Goal: Transaction & Acquisition: Purchase product/service

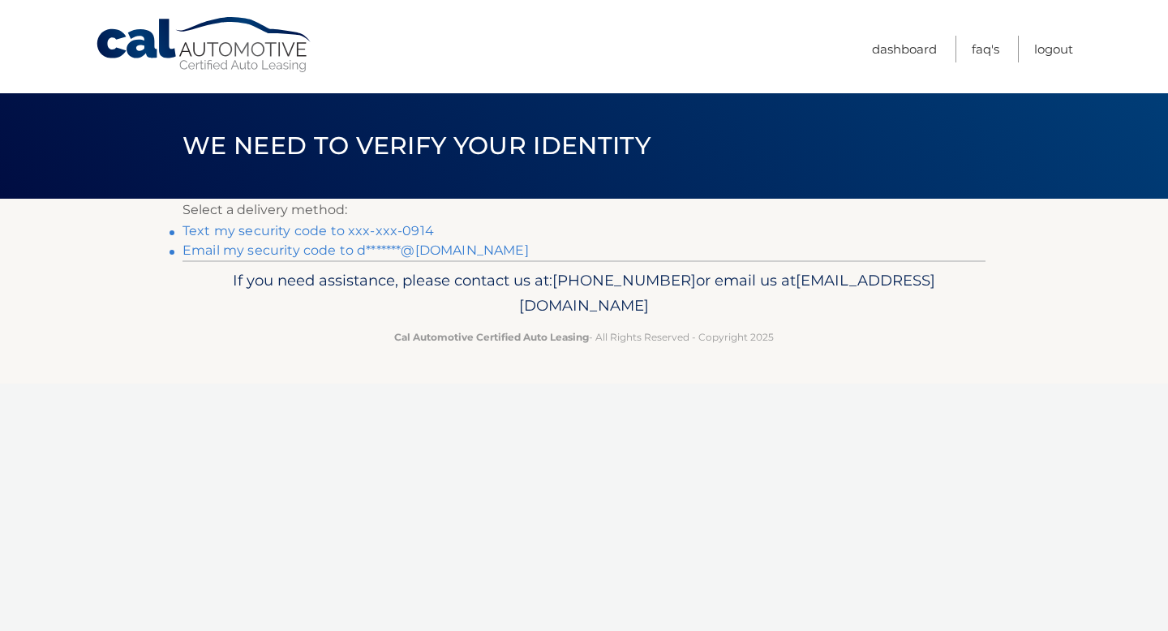
click at [362, 234] on link "Text my security code to xxx-xxx-0914" at bounding box center [308, 230] width 251 height 15
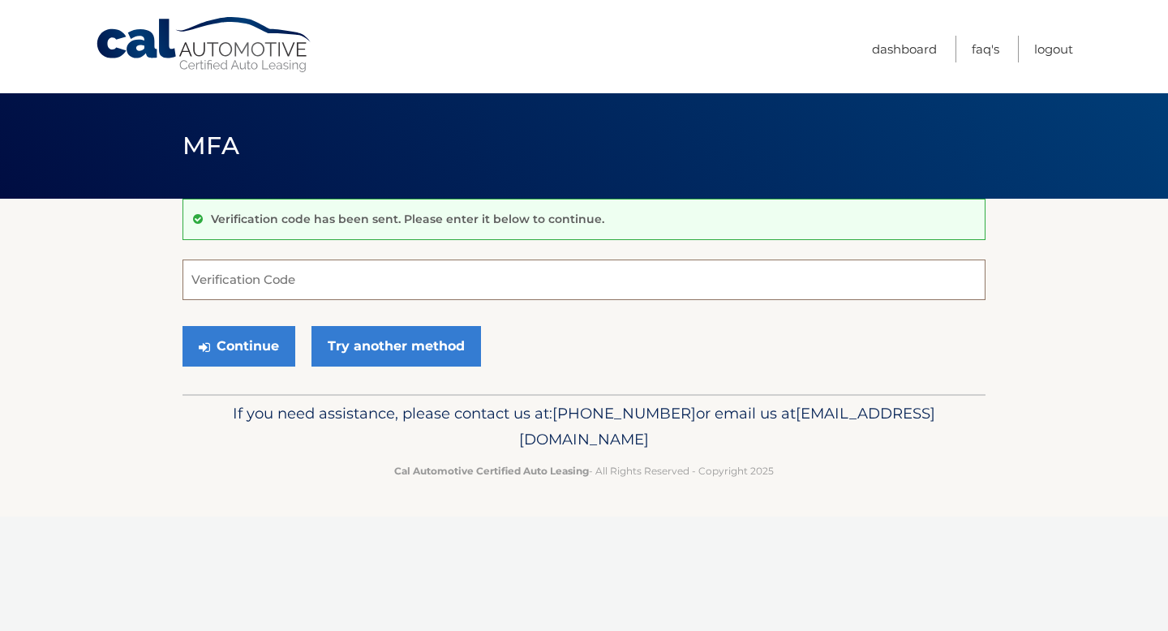
click at [318, 293] on input "Verification Code" at bounding box center [584, 280] width 803 height 41
type input "520565"
click at [183, 326] on button "Continue" at bounding box center [239, 346] width 113 height 41
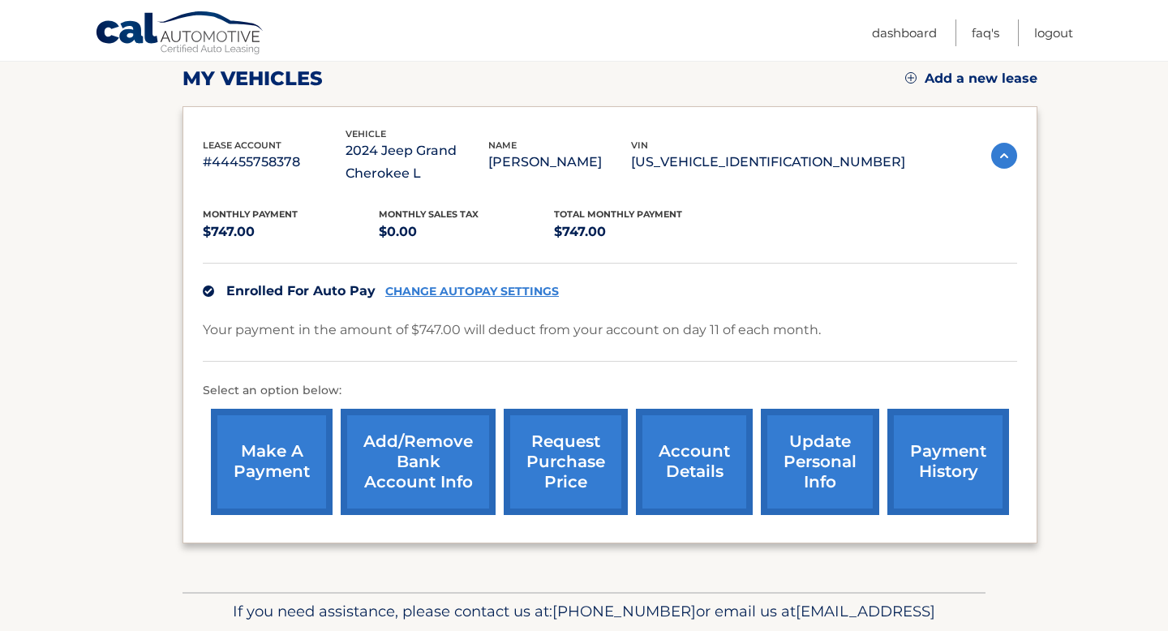
scroll to position [238, 0]
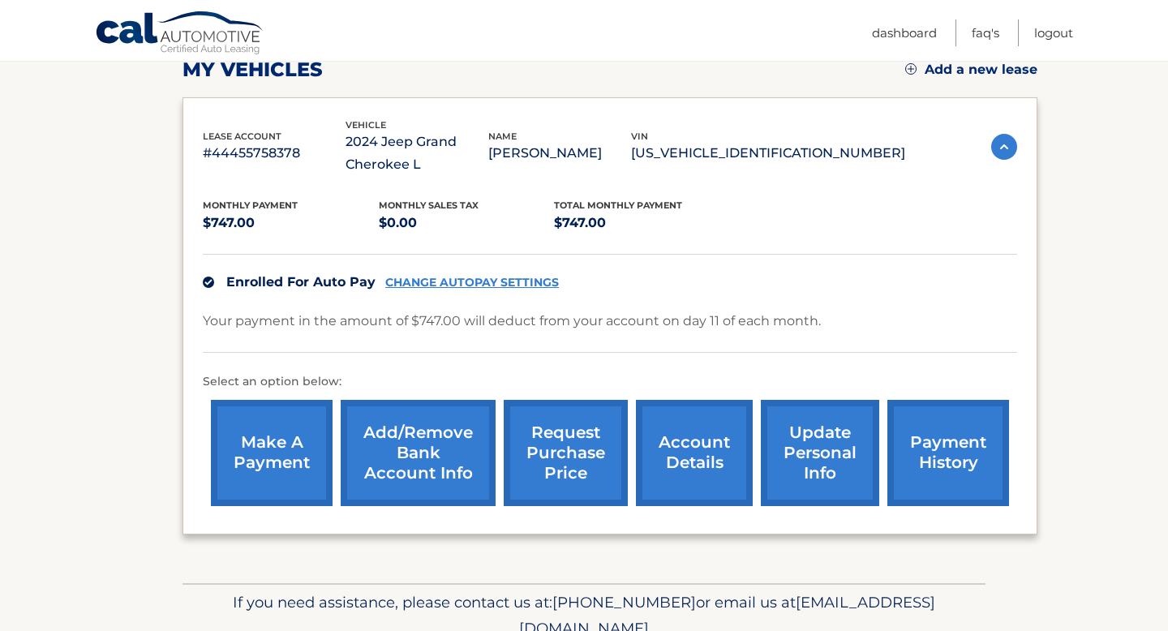
click at [276, 436] on link "make a payment" at bounding box center [272, 453] width 122 height 106
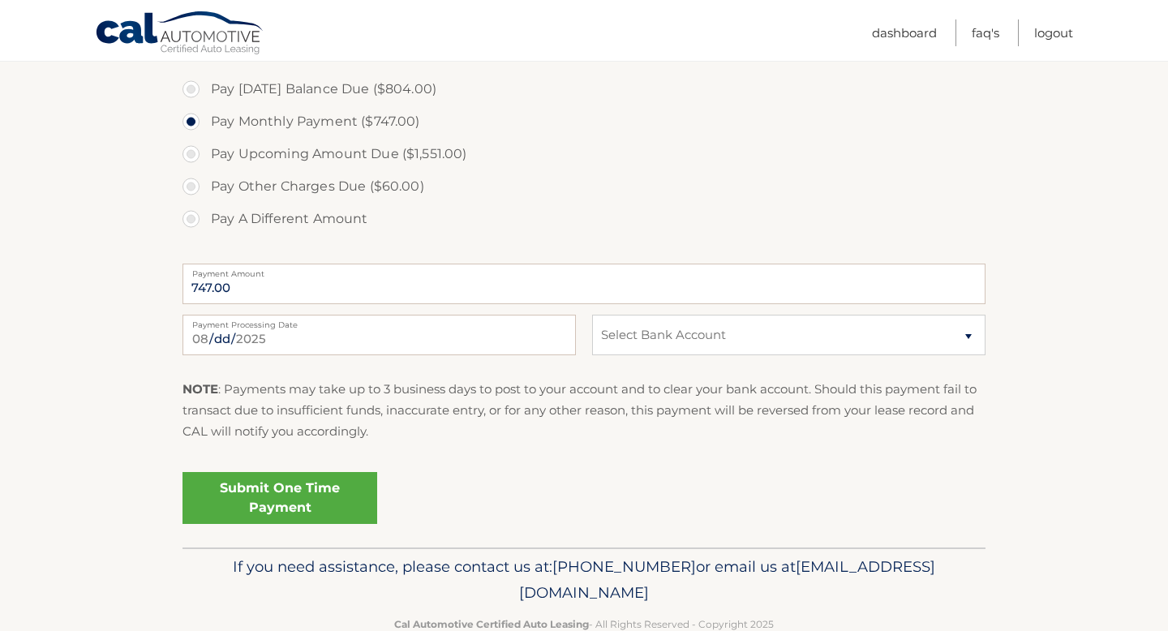
scroll to position [707, 0]
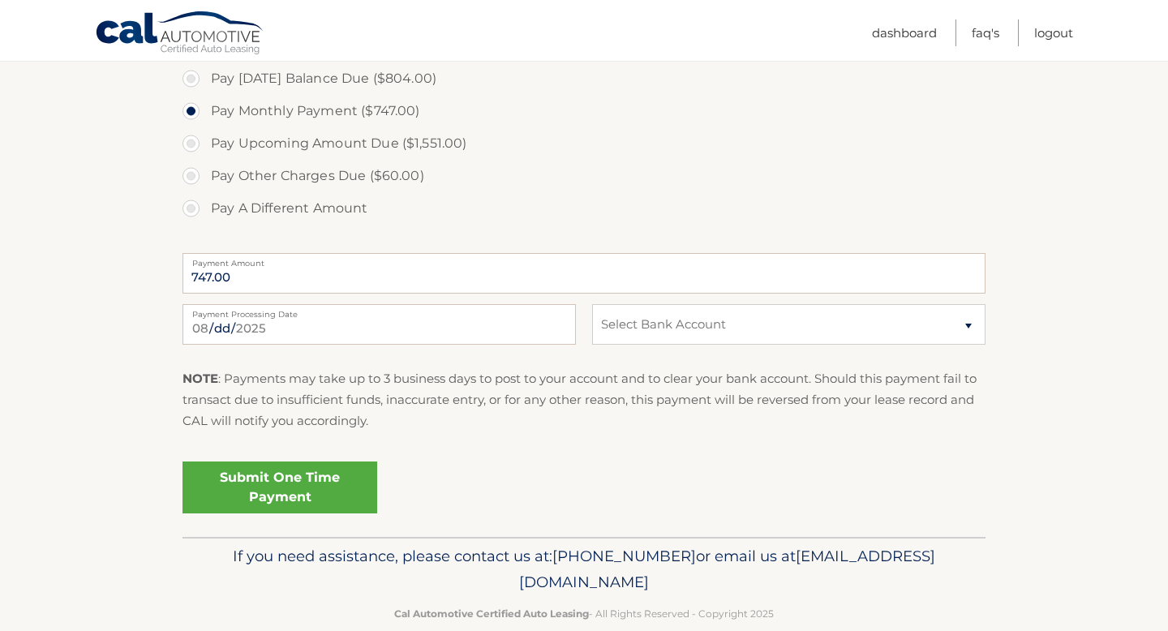
click at [330, 492] on link "Submit One Time Payment" at bounding box center [280, 488] width 195 height 52
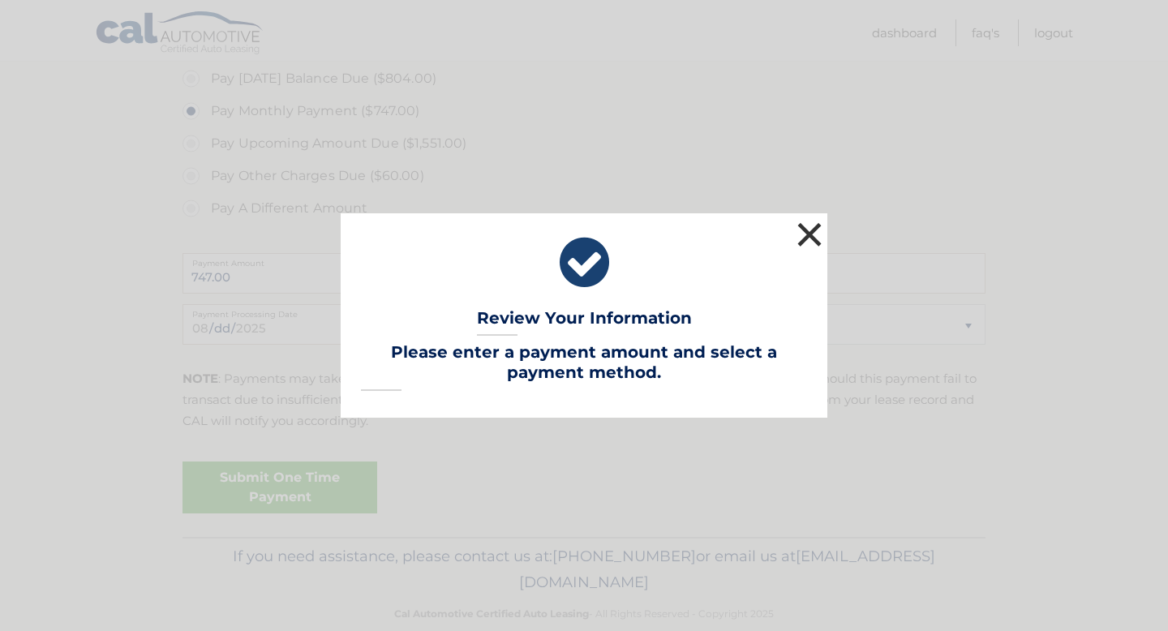
click at [807, 238] on button "×" at bounding box center [809, 234] width 32 height 32
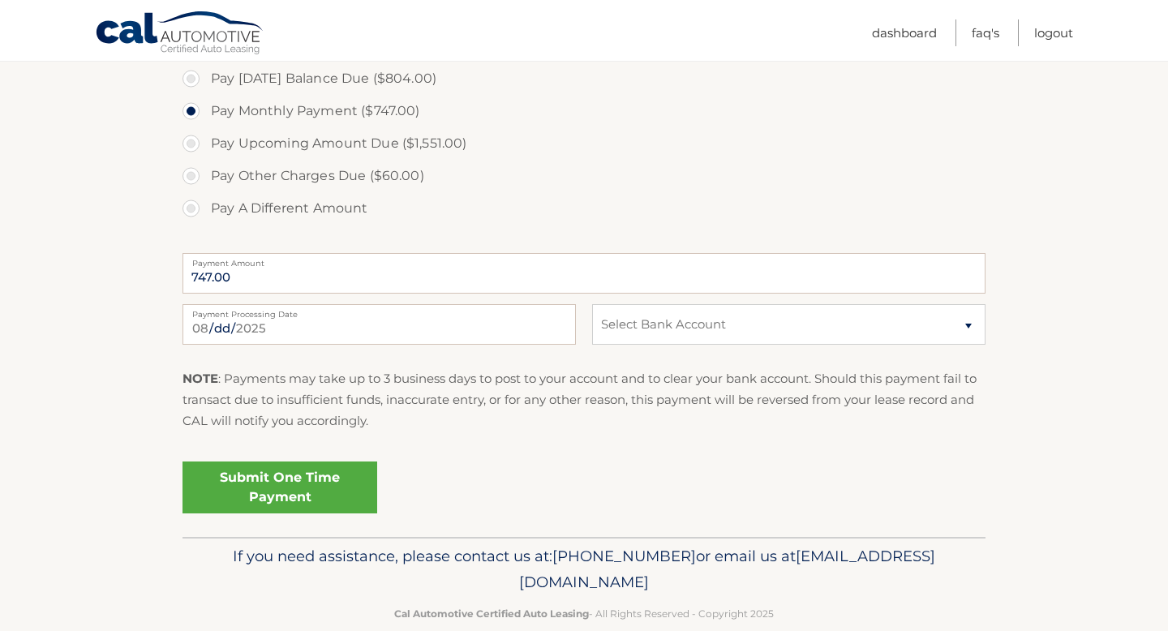
click at [273, 493] on link "Submit One Time Payment" at bounding box center [280, 488] width 195 height 52
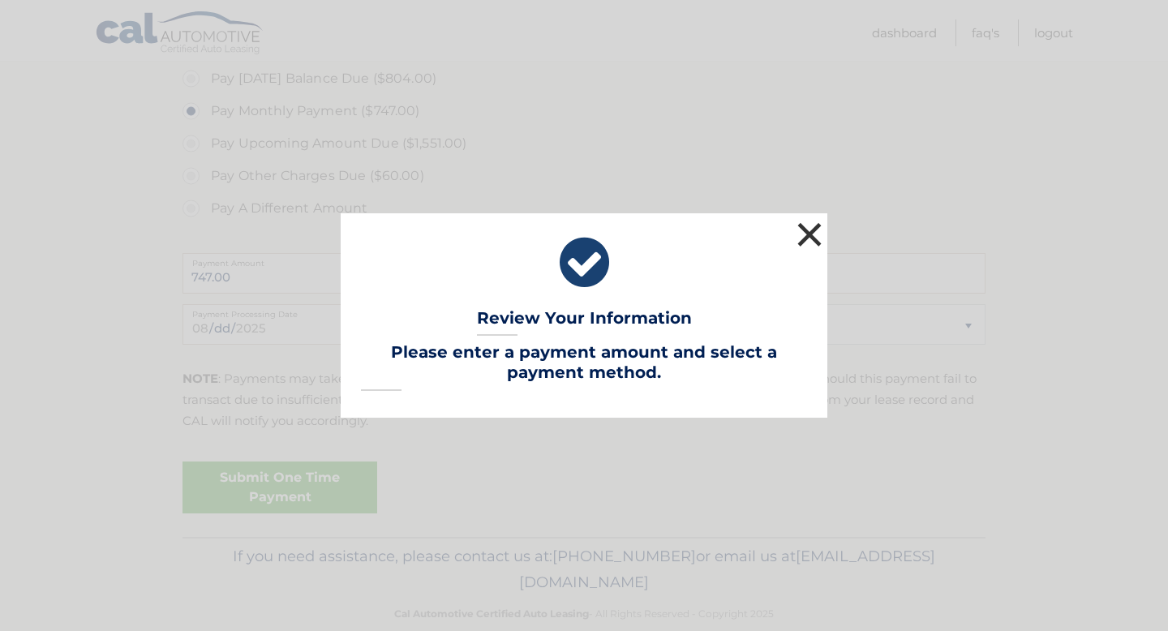
click at [809, 239] on button "×" at bounding box center [809, 234] width 32 height 32
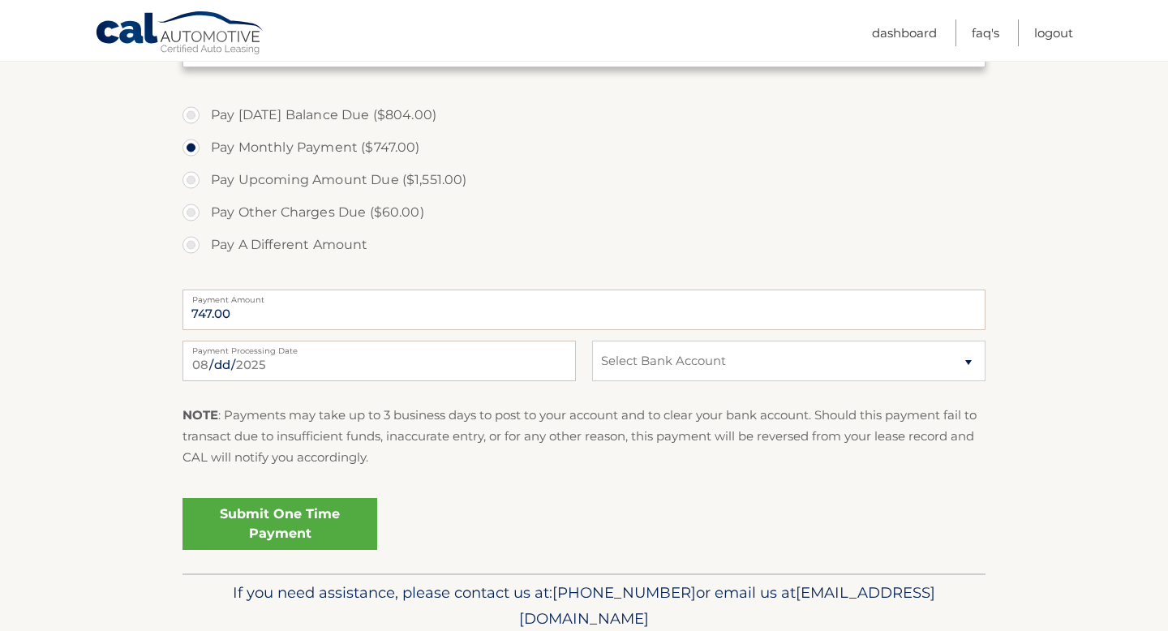
scroll to position [662, 0]
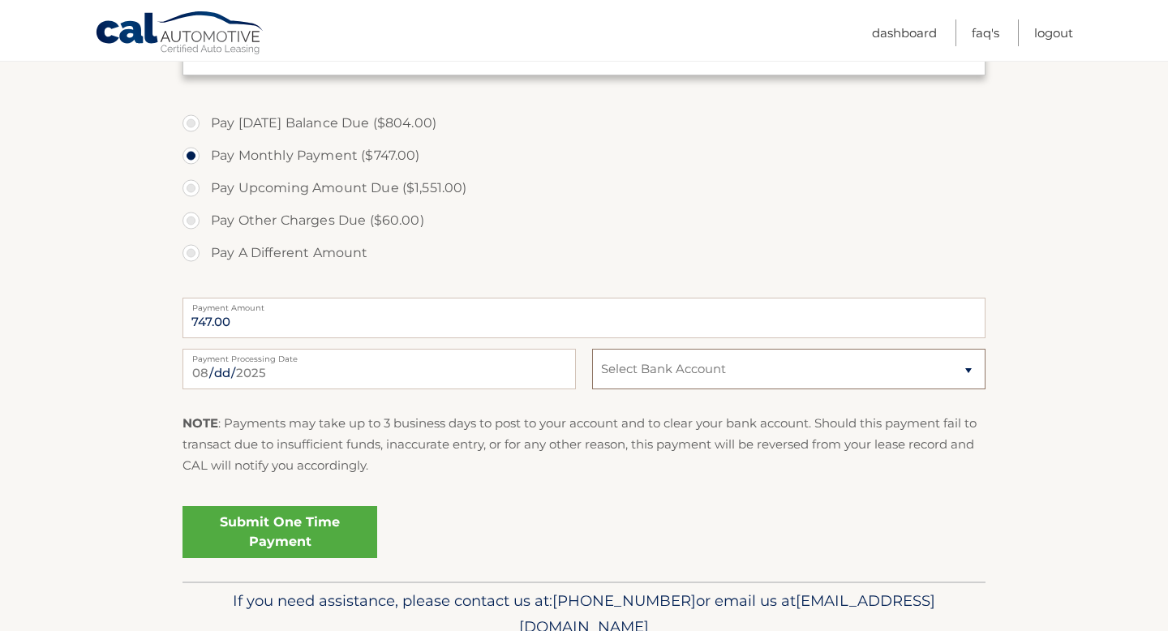
click at [612, 364] on select "Select Bank Account Checking CAPITAL ONE N.A. *****1324 Checking TD BANK NA ***…" at bounding box center [788, 369] width 393 height 41
select select "MDZlYTgyMGItMTM4Zi00MjI4LTg1Y2EtMWIzNWE4MjJjNTA4"
click at [592, 349] on select "Select Bank Account Checking CAPITAL ONE N.A. *****1324 Checking TD BANK NA ***…" at bounding box center [788, 369] width 393 height 41
click at [338, 513] on link "Submit One Time Payment" at bounding box center [280, 532] width 195 height 52
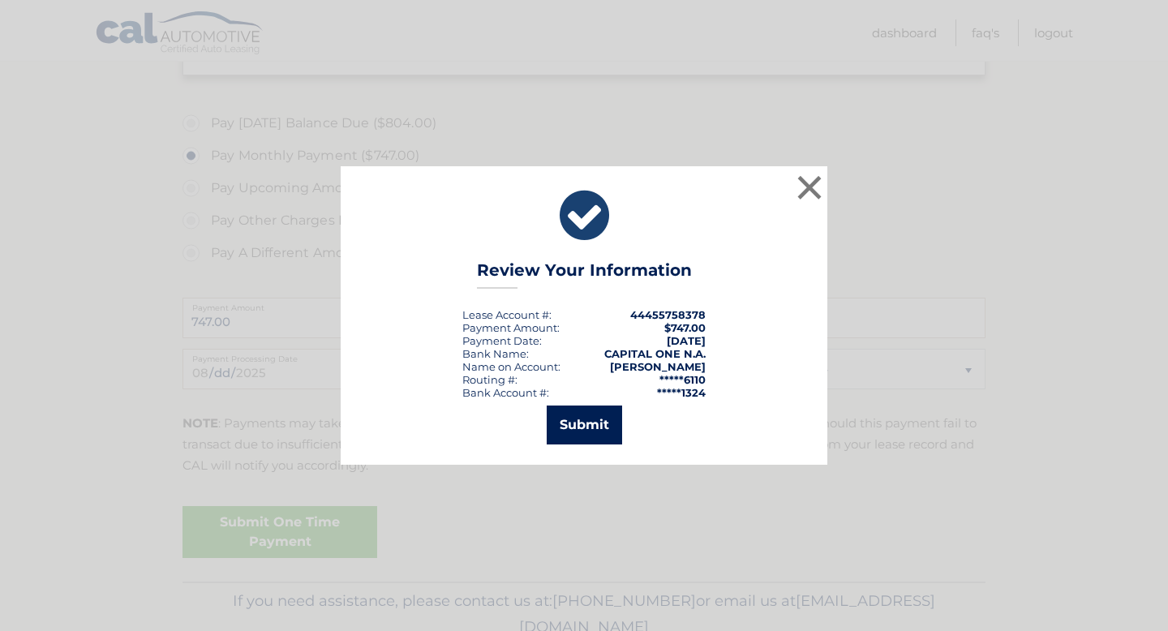
click at [591, 420] on button "Submit" at bounding box center [584, 425] width 75 height 39
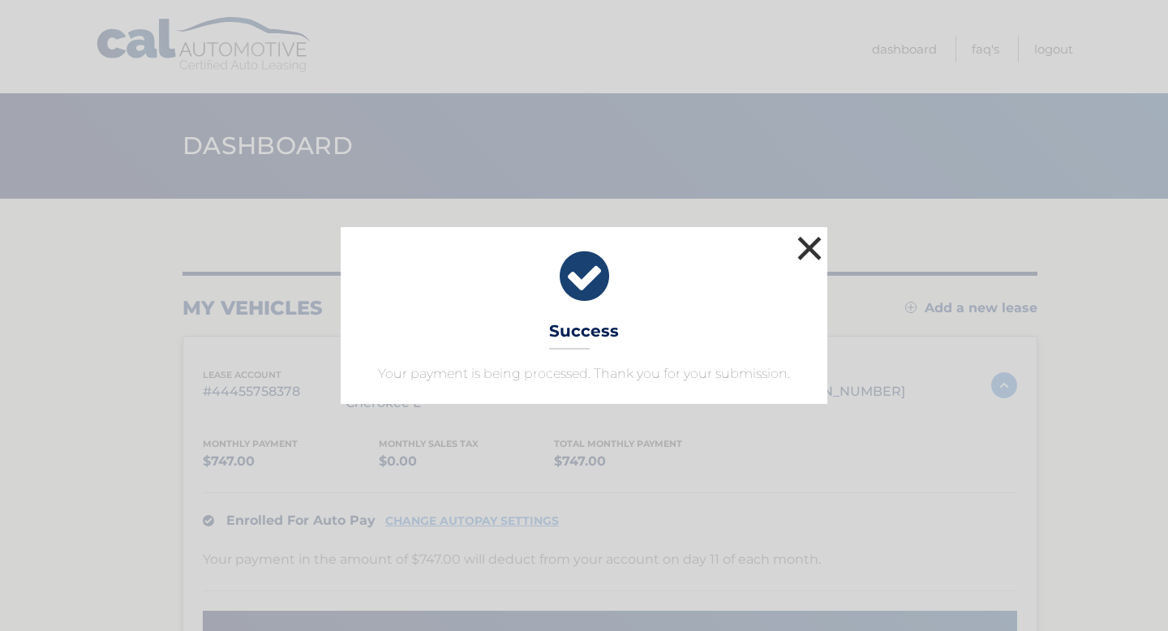
click at [819, 247] on button "×" at bounding box center [809, 248] width 32 height 32
